Goal: Task Accomplishment & Management: Use online tool/utility

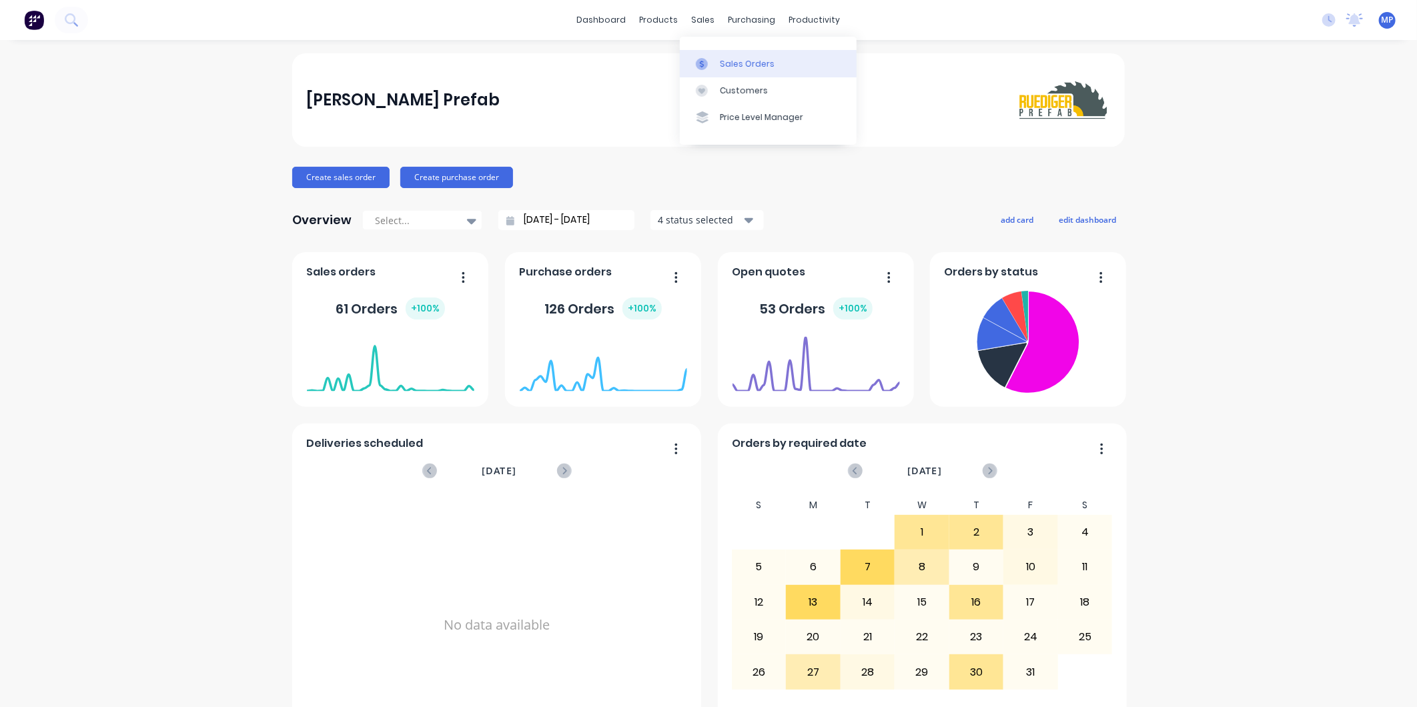
click at [703, 63] on icon at bounding box center [702, 64] width 12 height 12
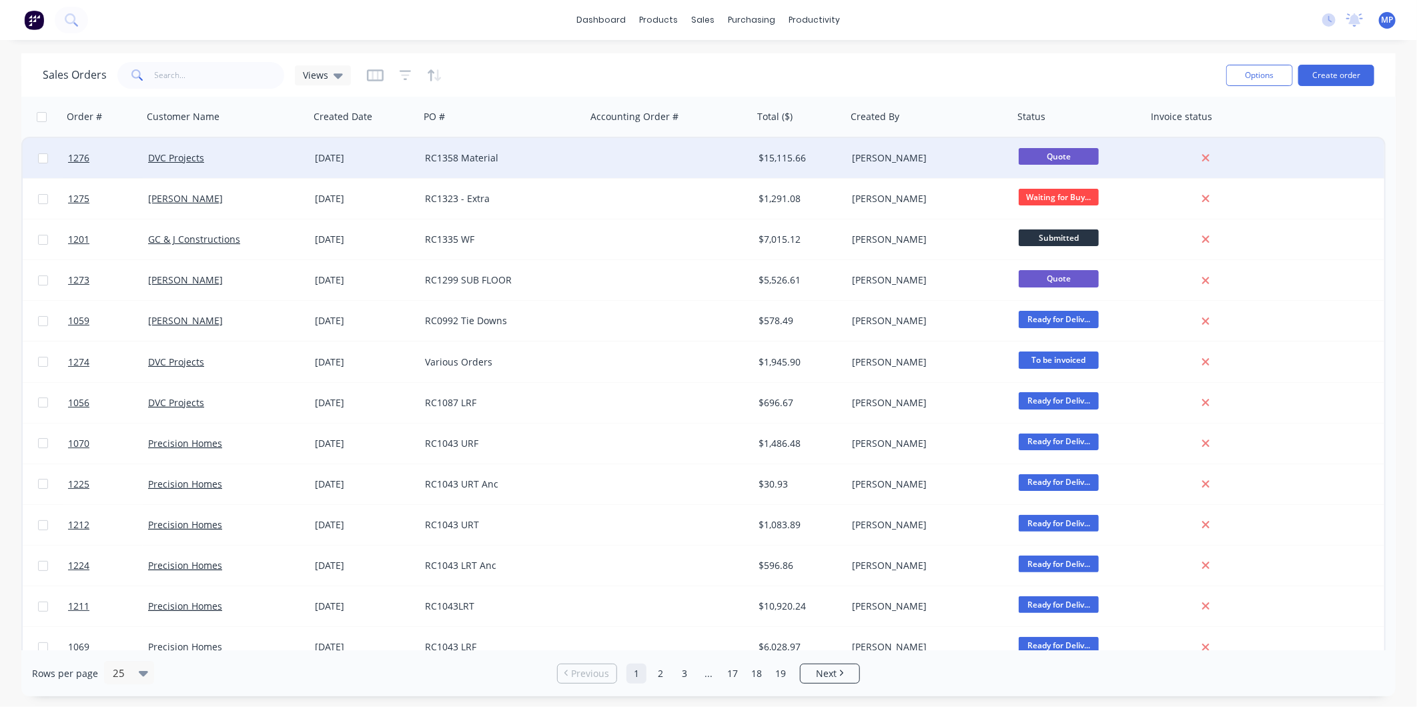
click at [518, 161] on div "RC1358 Material" at bounding box center [499, 157] width 148 height 13
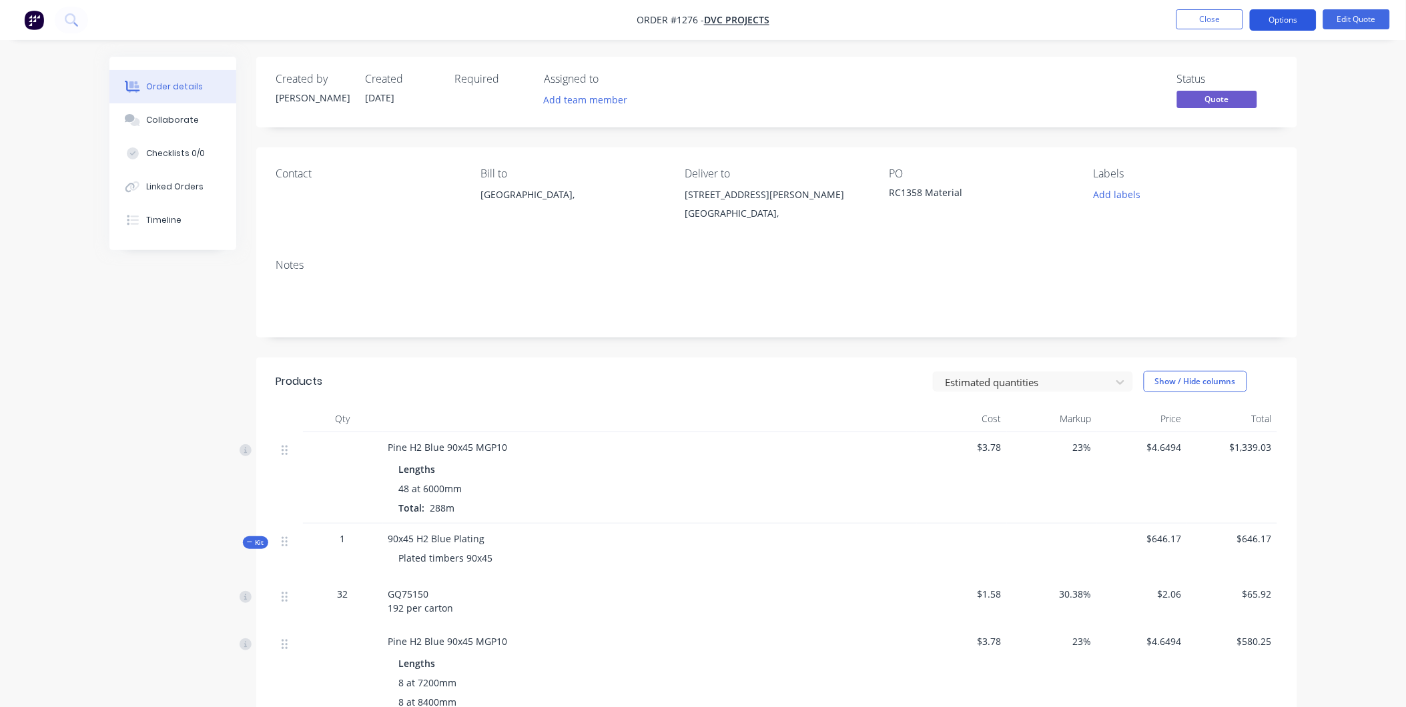
click at [1295, 18] on button "Options" at bounding box center [1283, 19] width 67 height 21
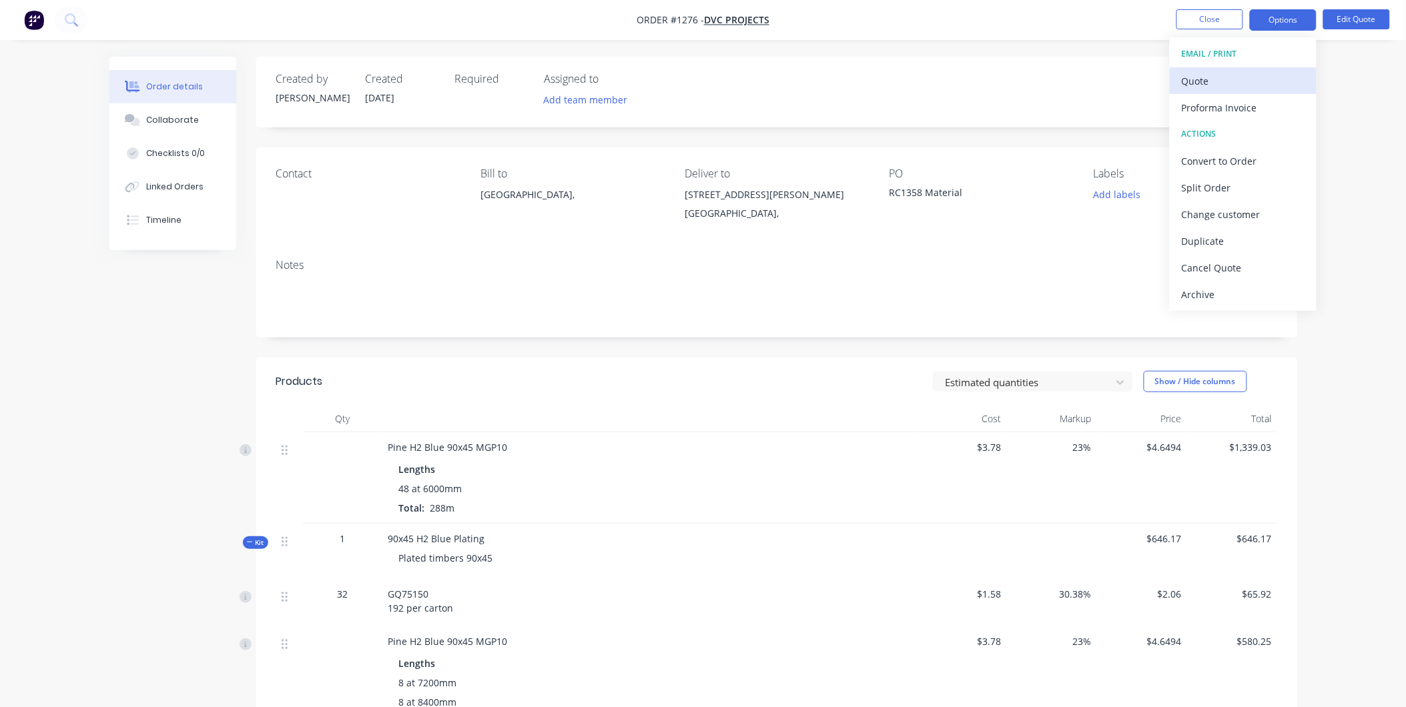
click at [1230, 80] on div "Quote" at bounding box center [1243, 80] width 123 height 19
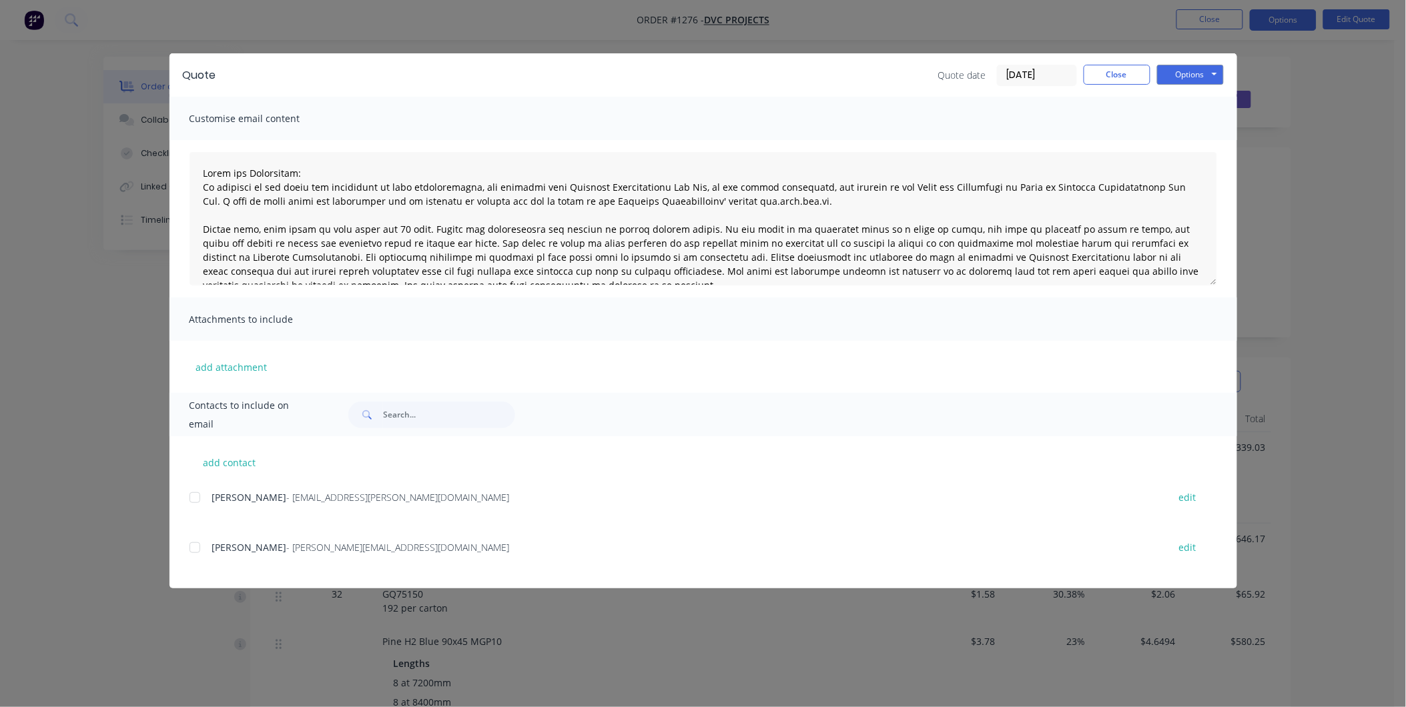
click at [191, 502] on div at bounding box center [194, 497] width 27 height 27
click at [1171, 78] on button "Options" at bounding box center [1190, 75] width 67 height 20
click at [1174, 141] on button "Email" at bounding box center [1199, 142] width 85 height 22
type textarea "Terms and Conditions: In addition to any terms and conditions in this communica…"
click at [1106, 79] on button "Close" at bounding box center [1117, 75] width 67 height 20
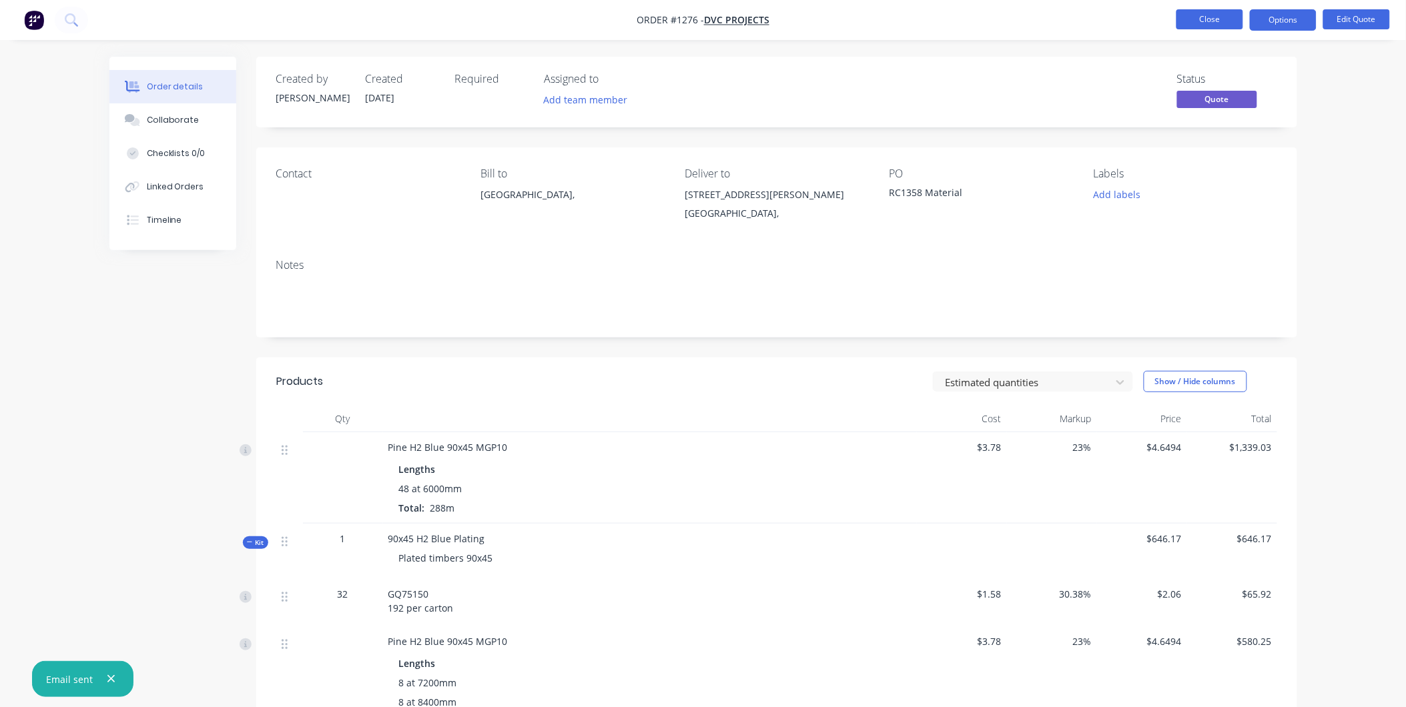
click at [1211, 23] on button "Close" at bounding box center [1209, 19] width 67 height 20
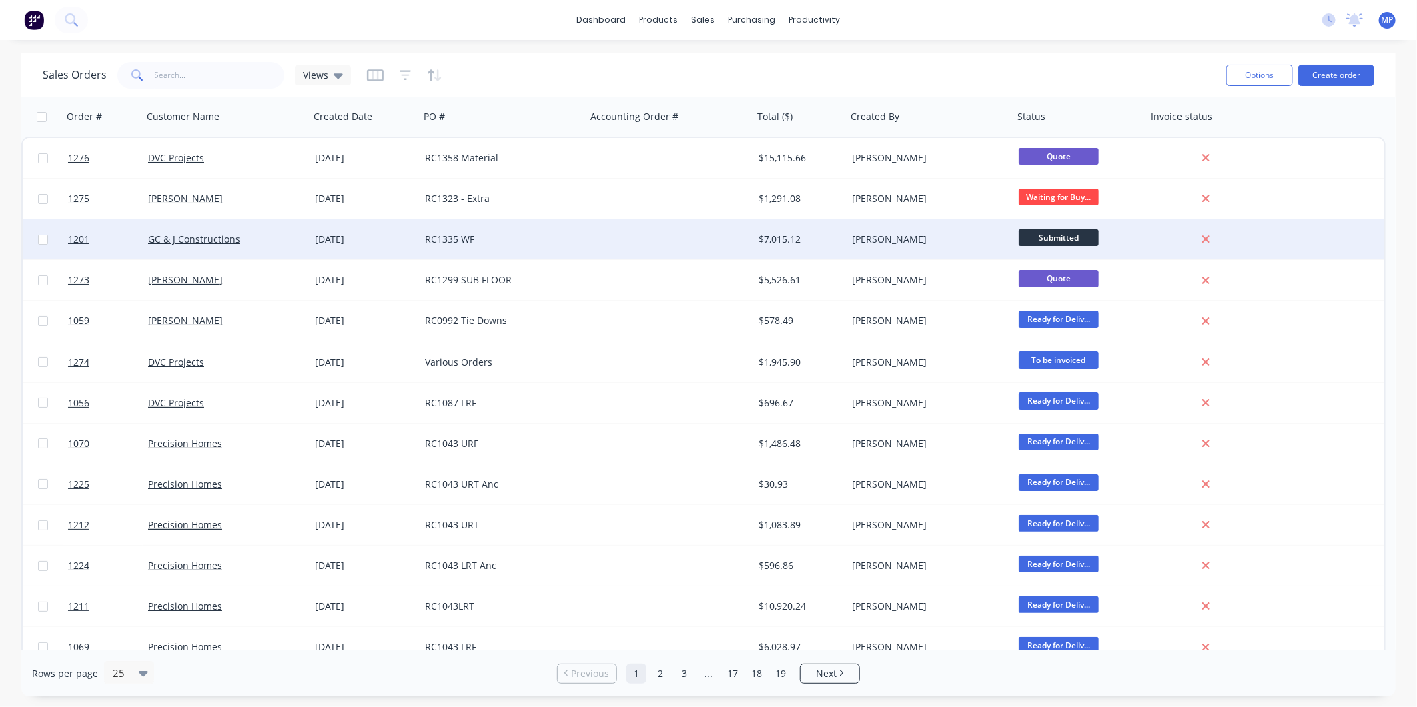
click at [611, 244] on div at bounding box center [669, 240] width 167 height 40
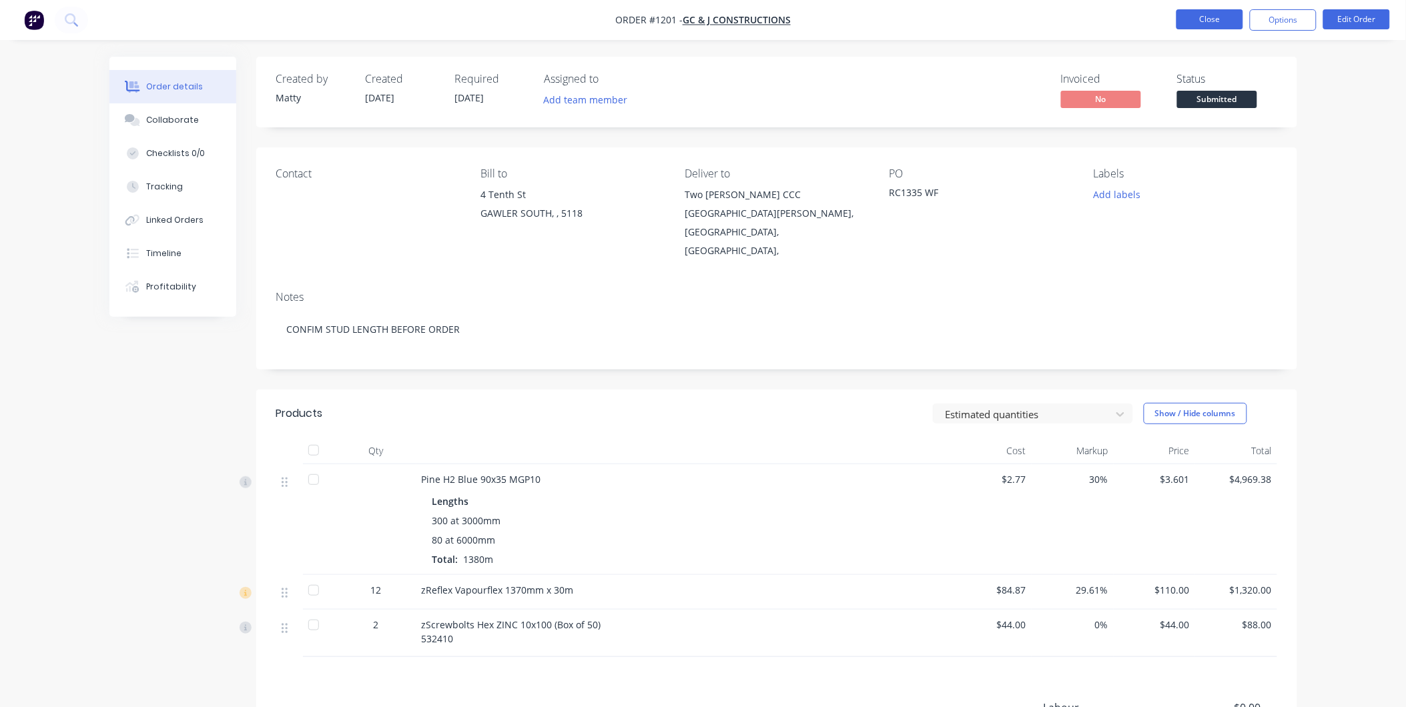
click at [1211, 29] on button "Close" at bounding box center [1209, 19] width 67 height 20
